Goal: Task Accomplishment & Management: Use online tool/utility

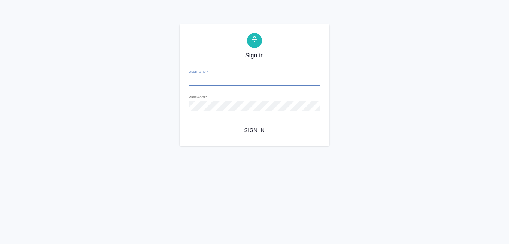
type input "a.koreshkov@awatera.com"
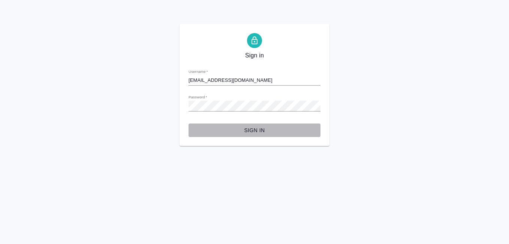
click at [251, 128] on span "Sign in" at bounding box center [254, 130] width 120 height 9
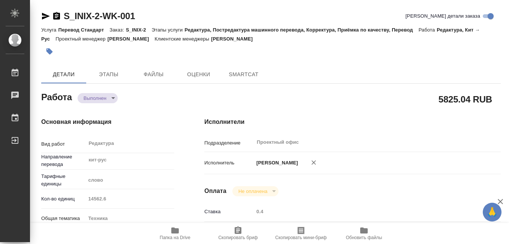
type textarea "x"
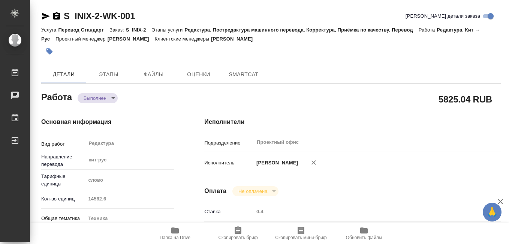
type textarea "x"
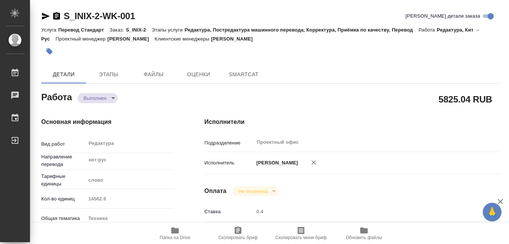
type textarea "x"
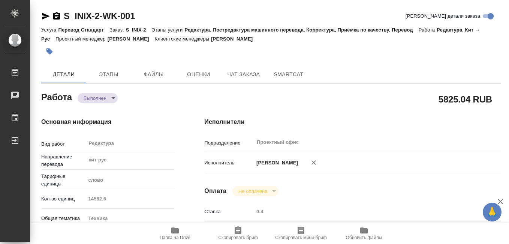
type textarea "x"
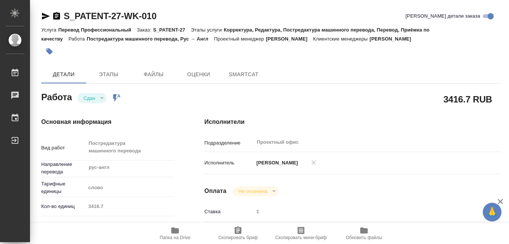
type textarea "x"
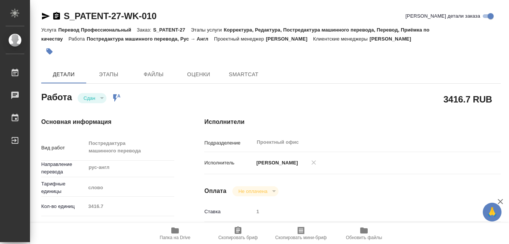
type textarea "x"
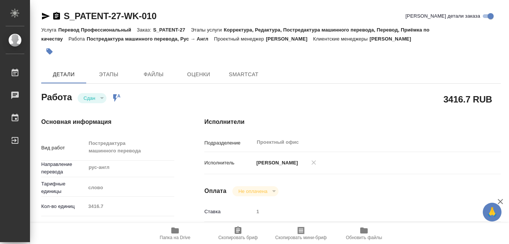
type textarea "x"
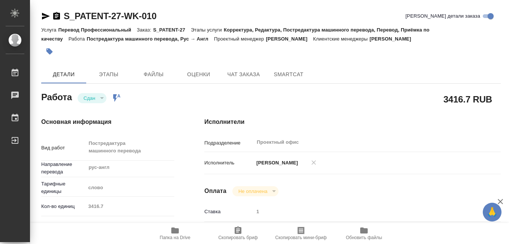
type textarea "x"
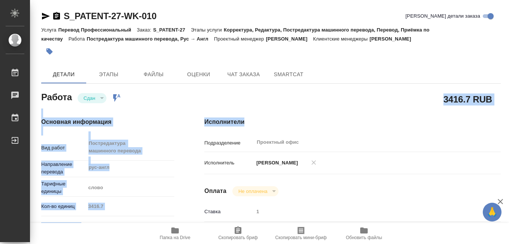
type textarea "x"
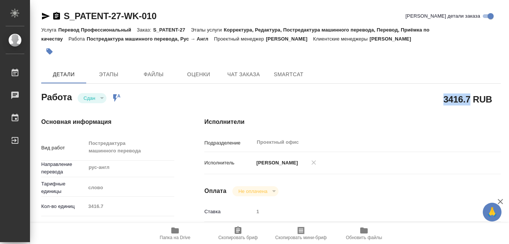
drag, startPoint x: 443, startPoint y: 99, endPoint x: 469, endPoint y: 102, distance: 26.4
click at [469, 102] on h2 "3416.7 RUB" at bounding box center [467, 99] width 49 height 13
drag, startPoint x: 469, startPoint y: 102, endPoint x: 461, endPoint y: 100, distance: 8.7
copy h2 "3416.7"
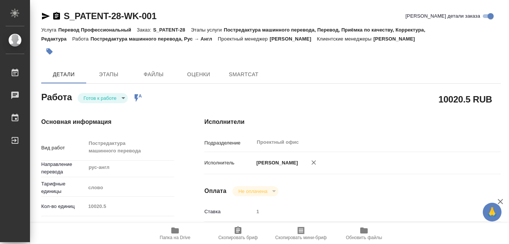
type textarea "x"
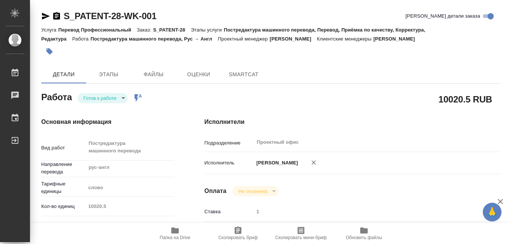
type textarea "x"
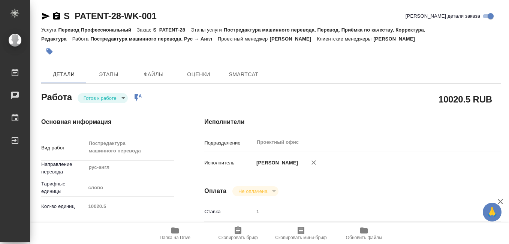
type textarea "x"
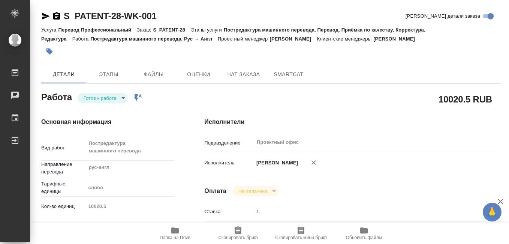
type textarea "x"
